Goal: Task Accomplishment & Management: Manage account settings

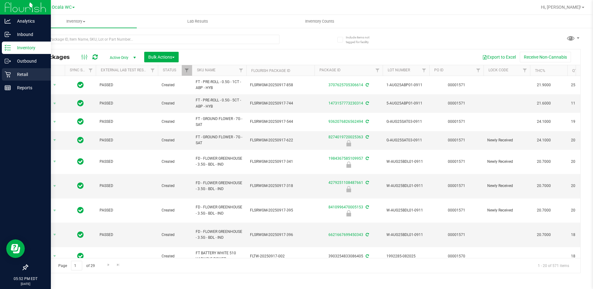
click at [9, 72] on icon at bounding box center [8, 74] width 6 height 6
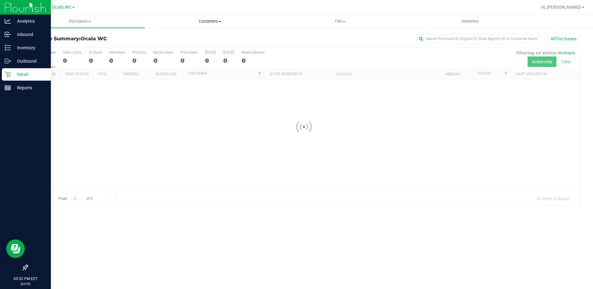
click at [219, 21] on span at bounding box center [220, 21] width 2 height 1
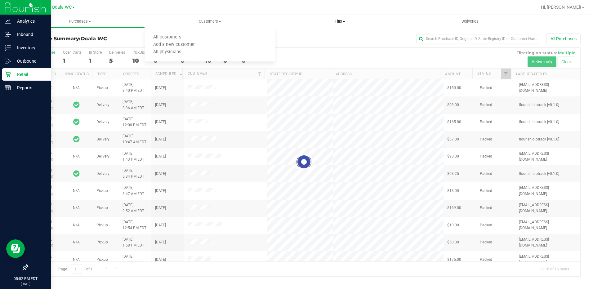
click at [339, 20] on span "Tills" at bounding box center [339, 22] width 129 height 6
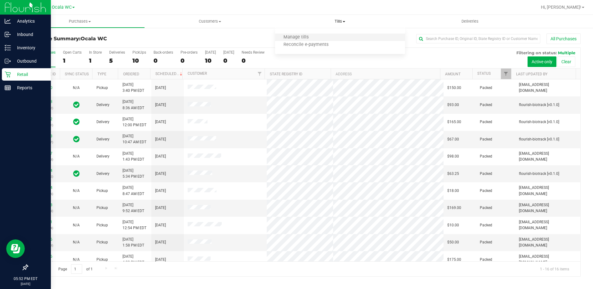
click at [318, 37] on li "Manage tills" at bounding box center [340, 37] width 130 height 7
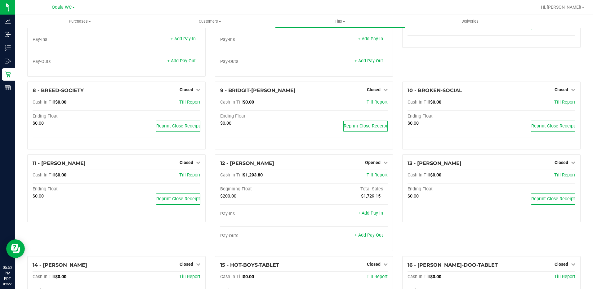
scroll to position [186, 0]
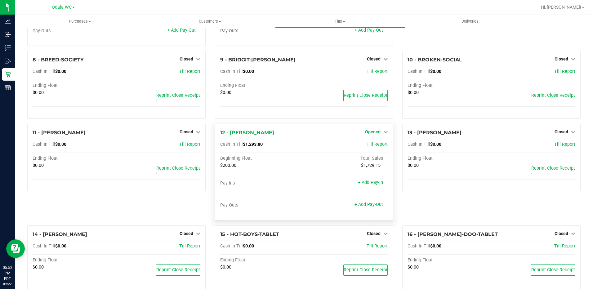
click at [368, 130] on span "Opened" at bounding box center [372, 131] width 15 height 5
click at [366, 142] on link "Close Till" at bounding box center [373, 144] width 17 height 5
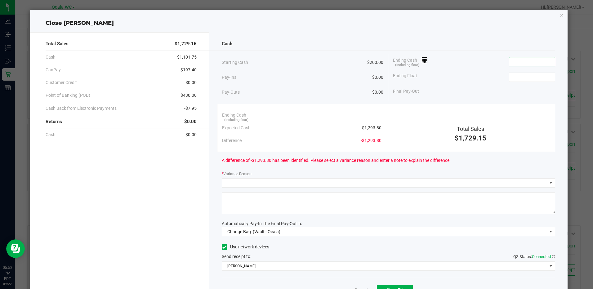
click at [509, 59] on input at bounding box center [532, 61] width 46 height 9
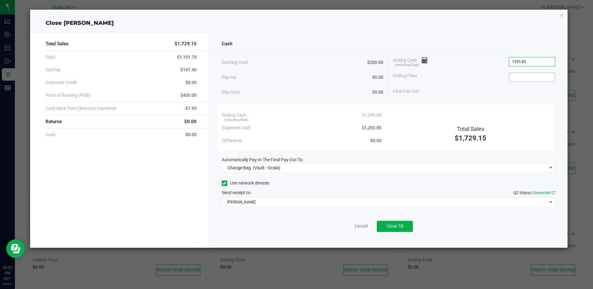
type input "$1,293.80"
click at [519, 77] on input at bounding box center [532, 77] width 46 height 9
click at [155, 178] on div "Total Sales $1,729.15 Cash $1,101.75 CanPay $197.40 Customer Credit $0.00 Point…" at bounding box center [119, 139] width 179 height 215
type input "$200.00"
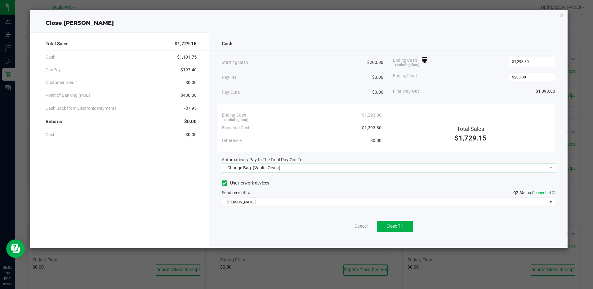
click at [284, 169] on span "Change Bag (Vault - Ocala)" at bounding box center [384, 167] width 325 height 9
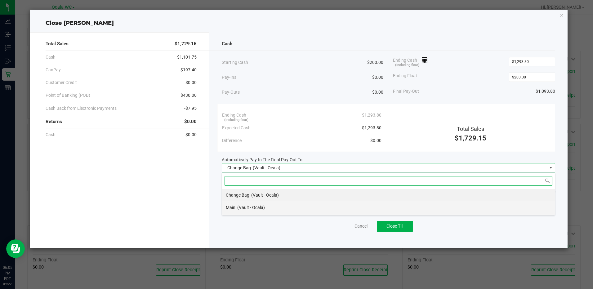
click at [246, 206] on span "(Vault - Ocala)" at bounding box center [251, 207] width 28 height 5
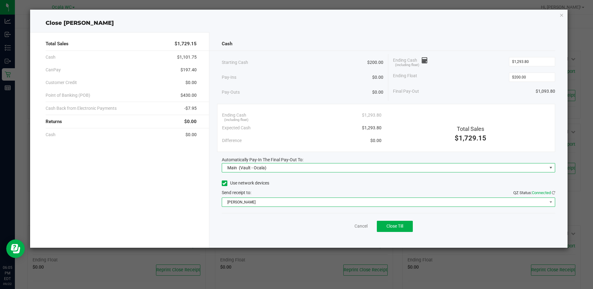
click at [269, 199] on span "[PERSON_NAME]" at bounding box center [384, 202] width 325 height 9
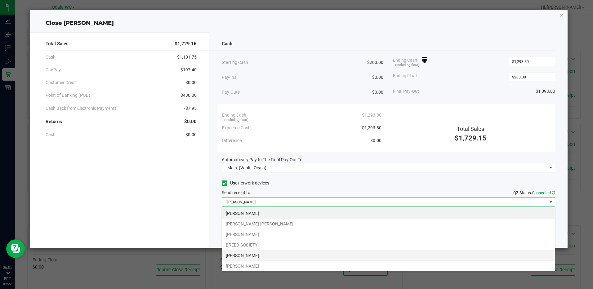
click at [245, 256] on li "[PERSON_NAME]" at bounding box center [388, 255] width 333 height 11
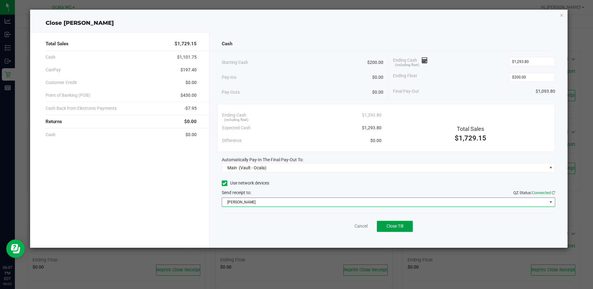
click at [387, 223] on button "Close Till" at bounding box center [395, 226] width 36 height 11
click at [340, 225] on link "Dismiss" at bounding box center [347, 226] width 15 height 7
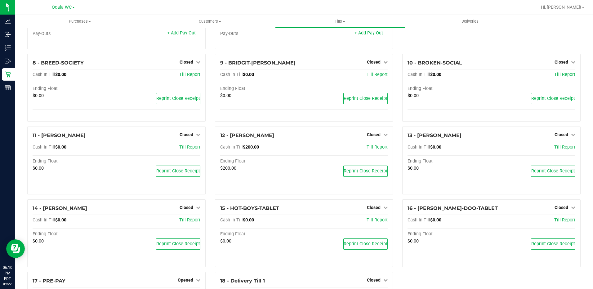
scroll to position [190, 0]
